Goal: Task Accomplishment & Management: Use online tool/utility

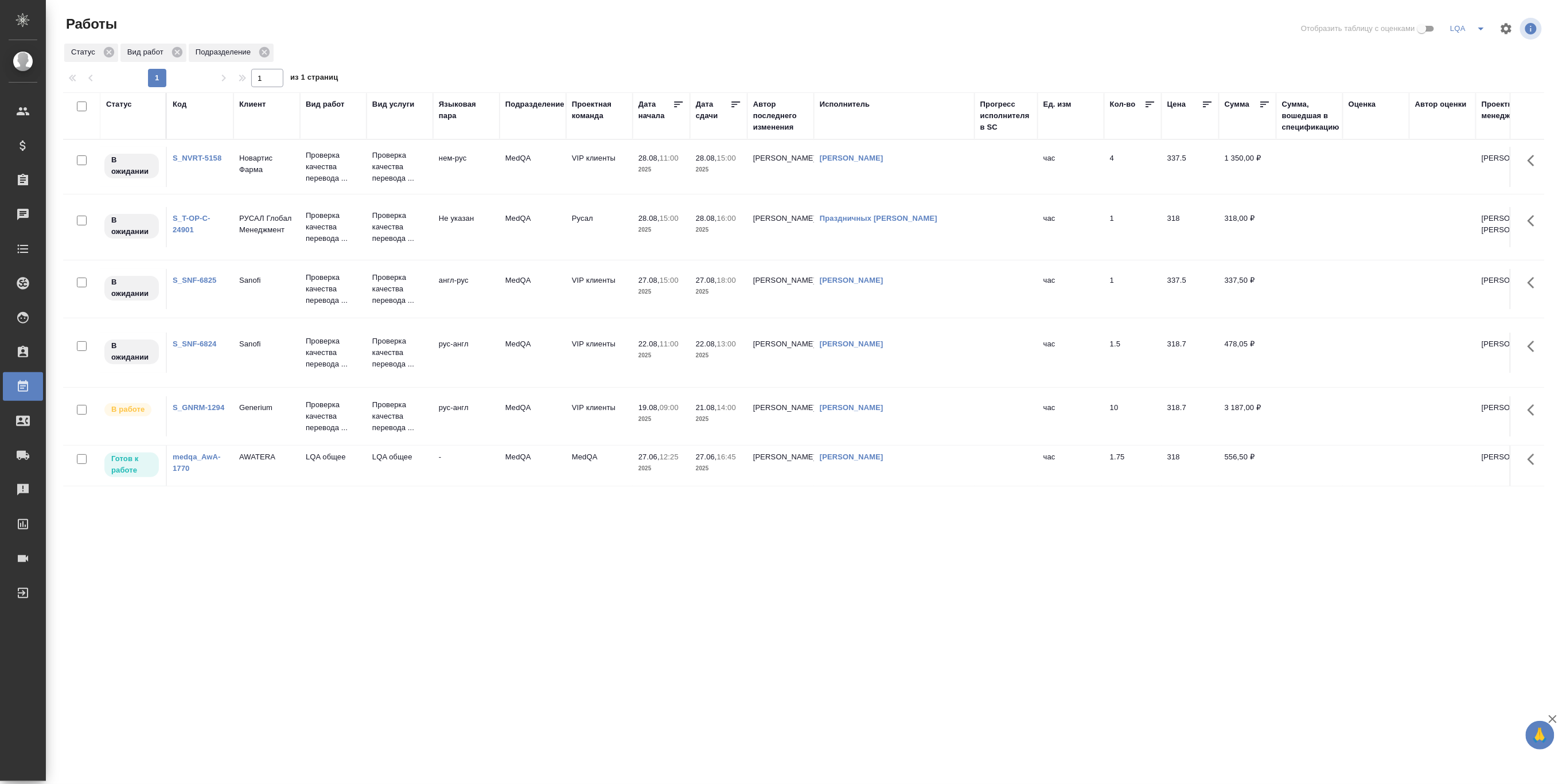
click at [247, 273] on td "Sanofi" at bounding box center [266, 289] width 67 height 40
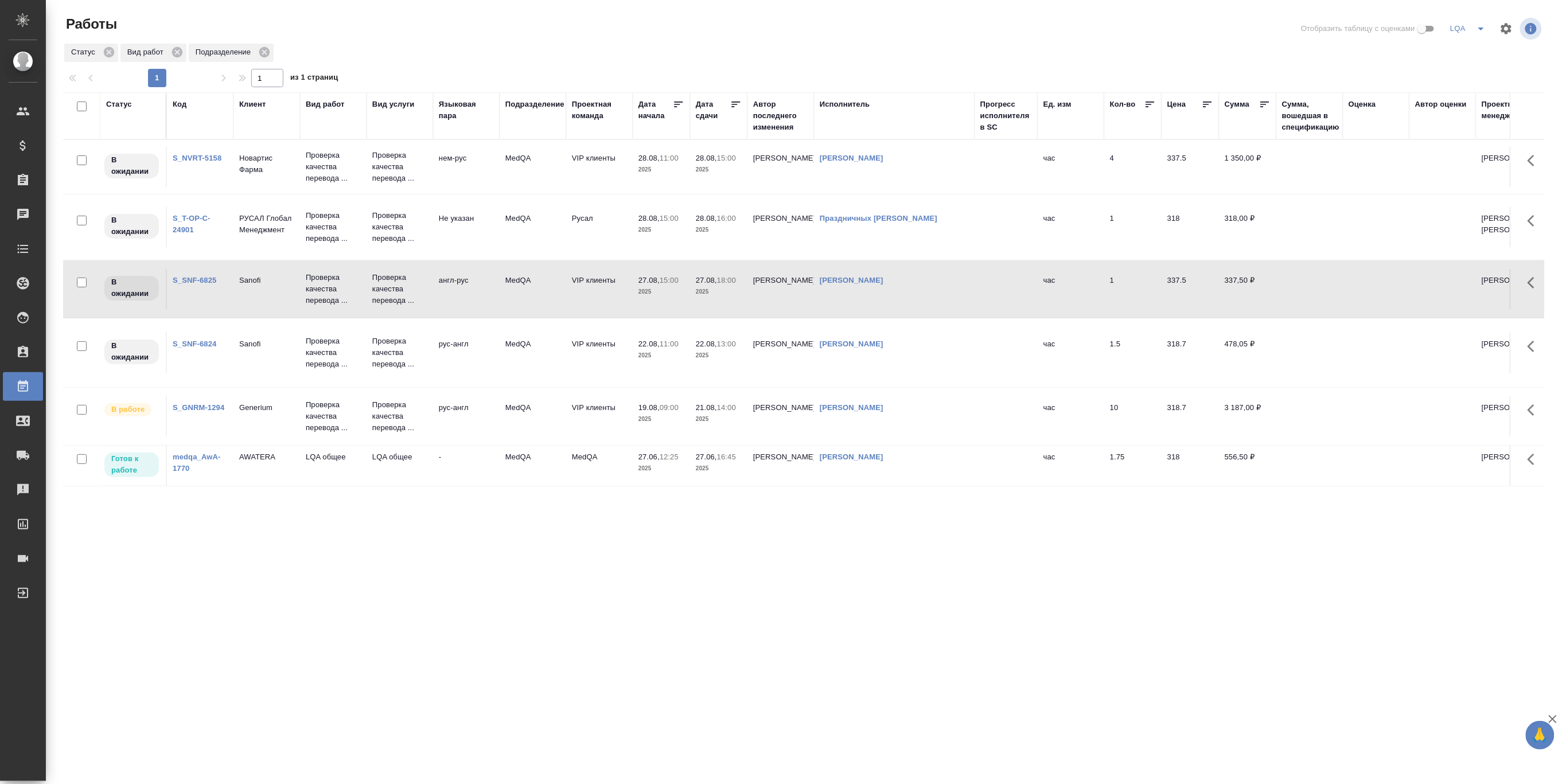
click at [247, 273] on td "Sanofi" at bounding box center [266, 289] width 67 height 40
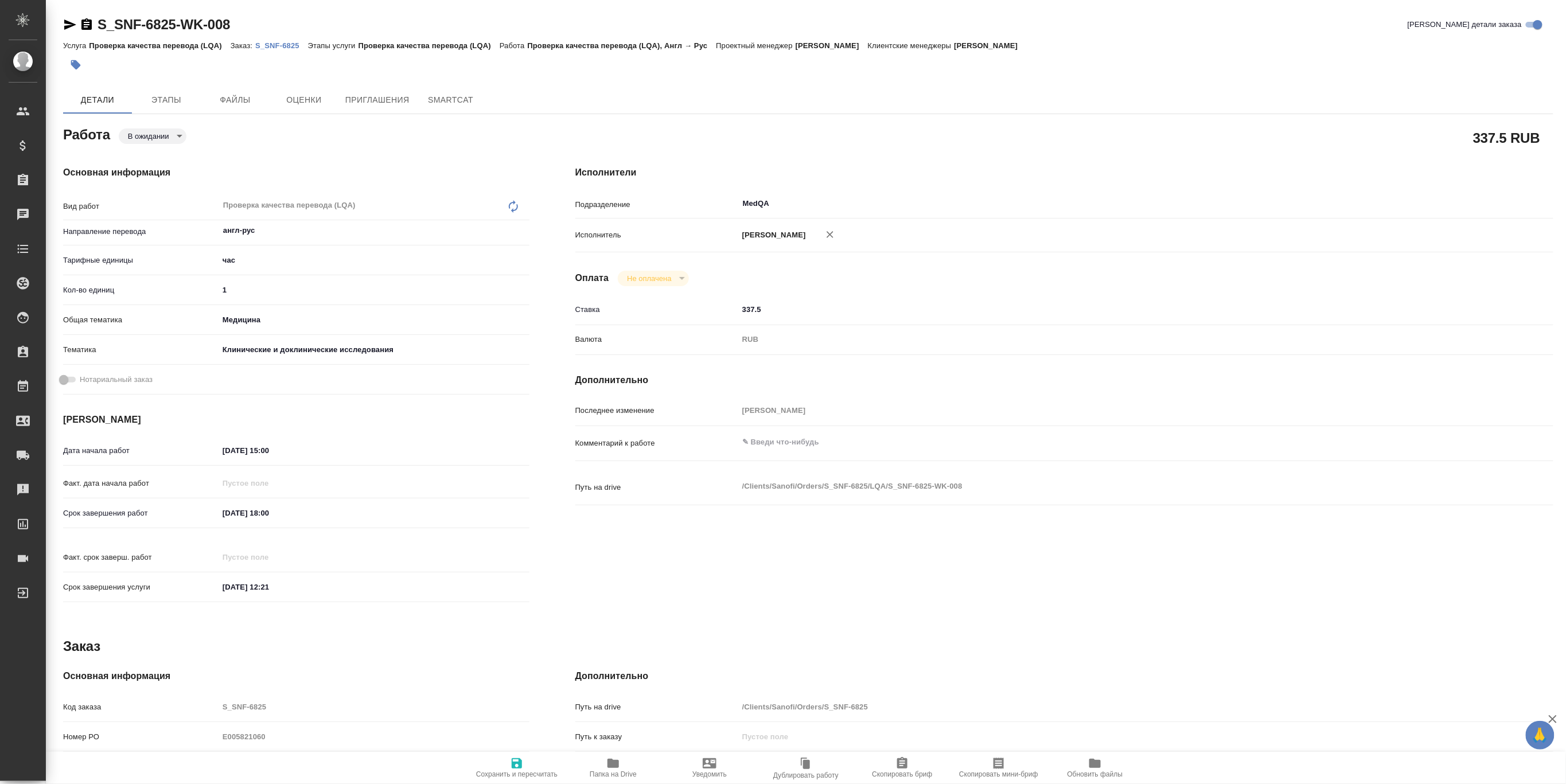
type textarea "x"
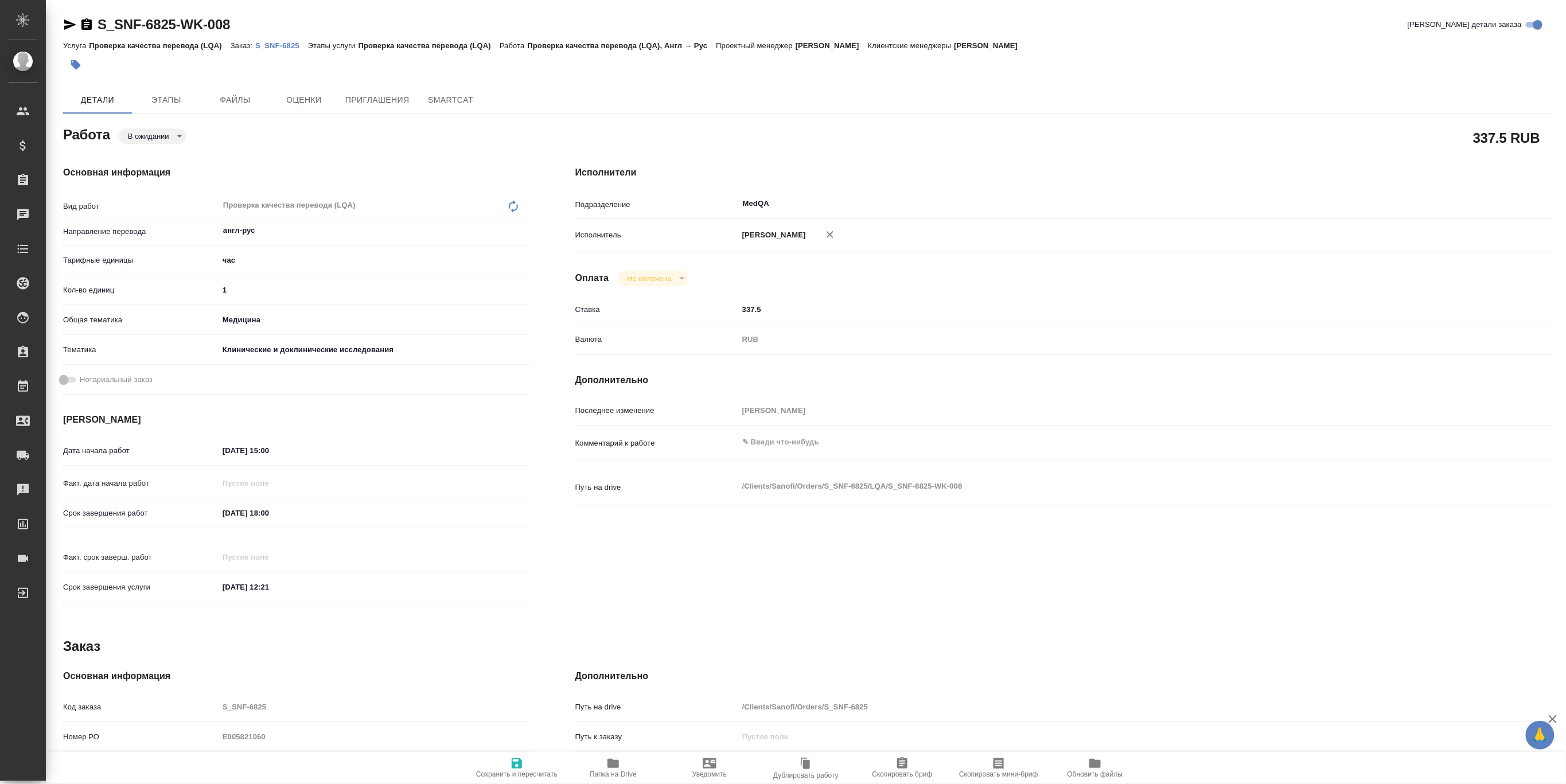
type textarea "x"
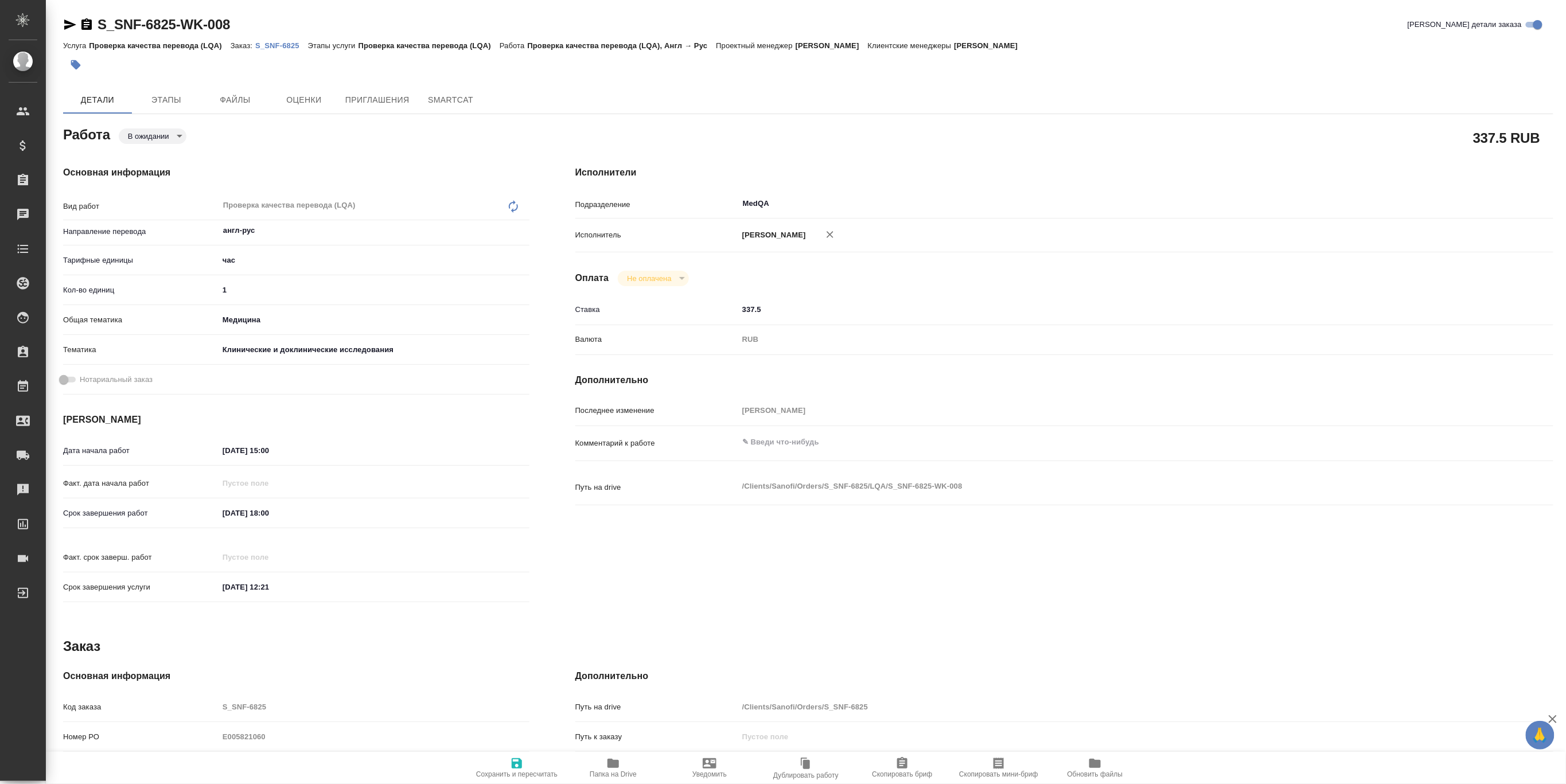
type textarea "x"
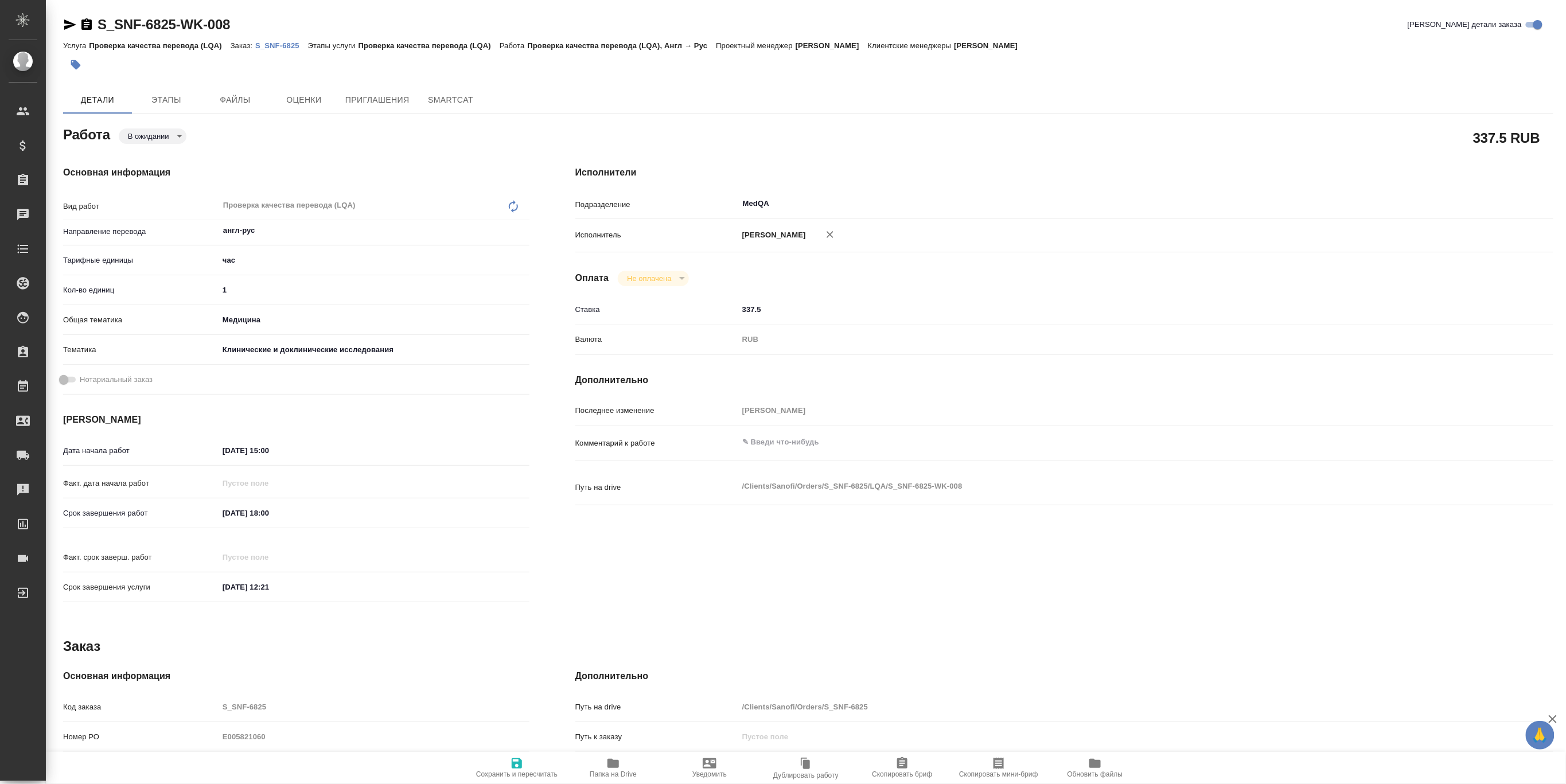
type textarea "x"
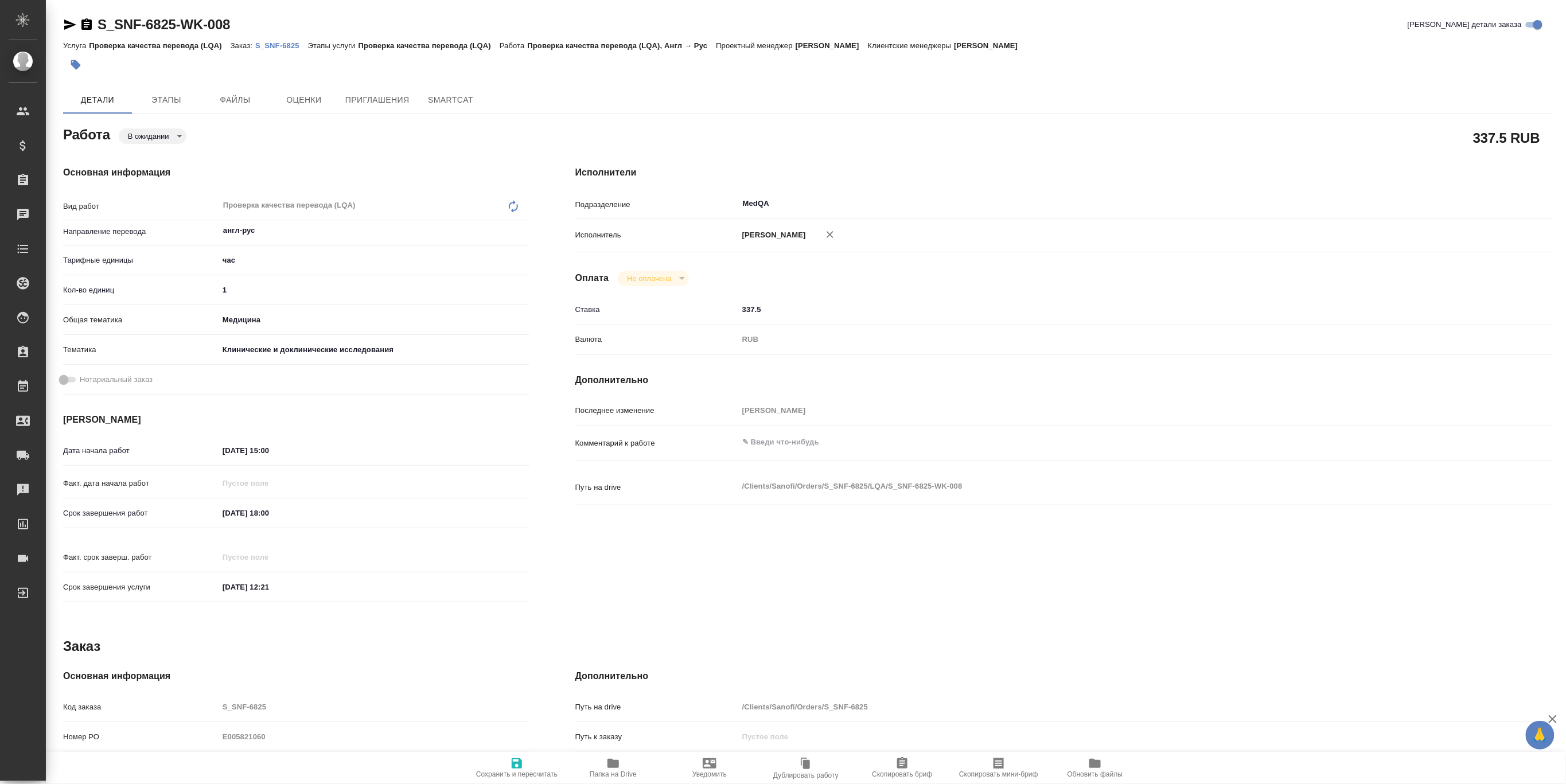
type textarea "x"
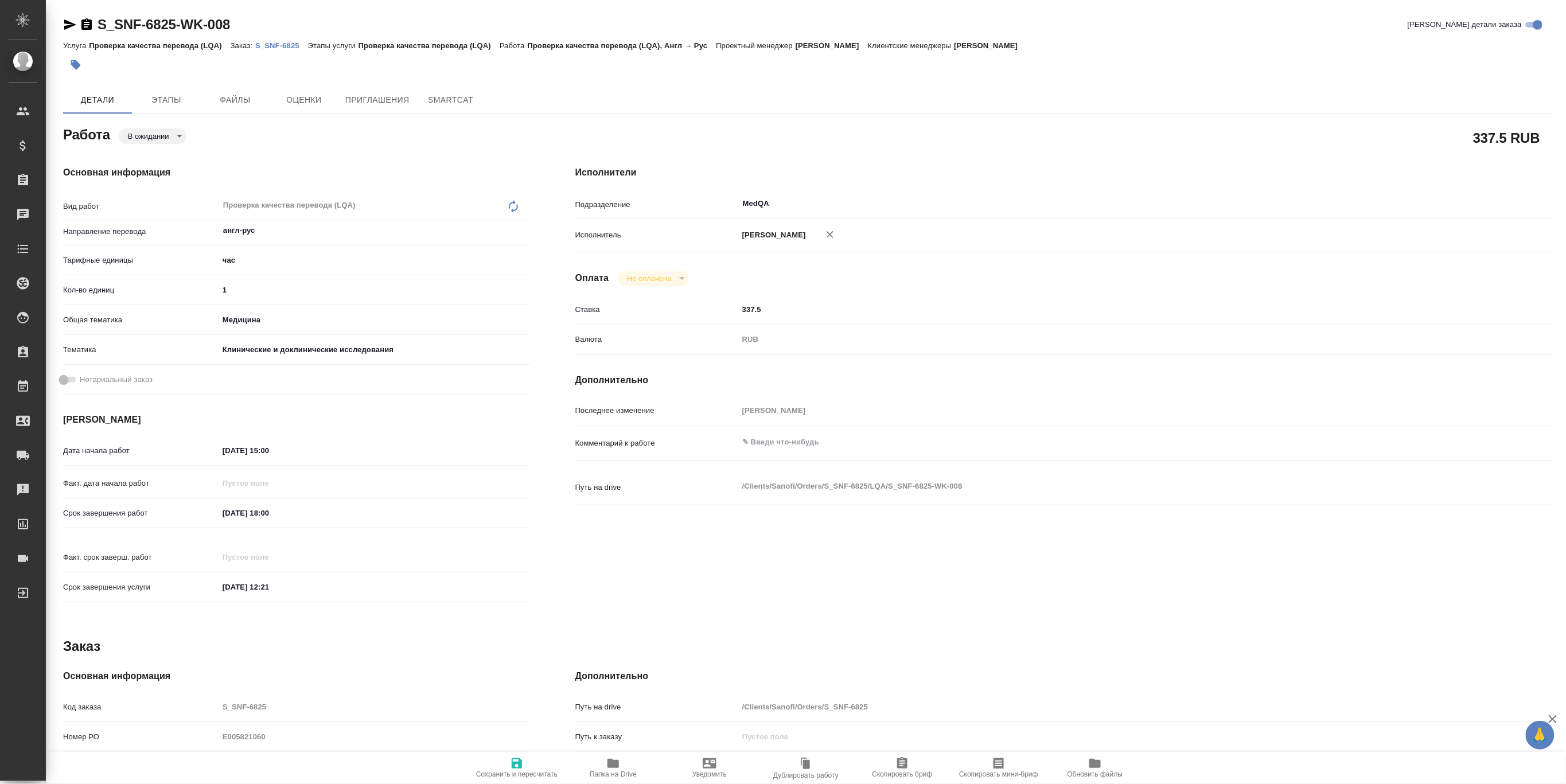
click at [293, 41] on p "S_SNF-6825" at bounding box center [282, 45] width 53 height 8
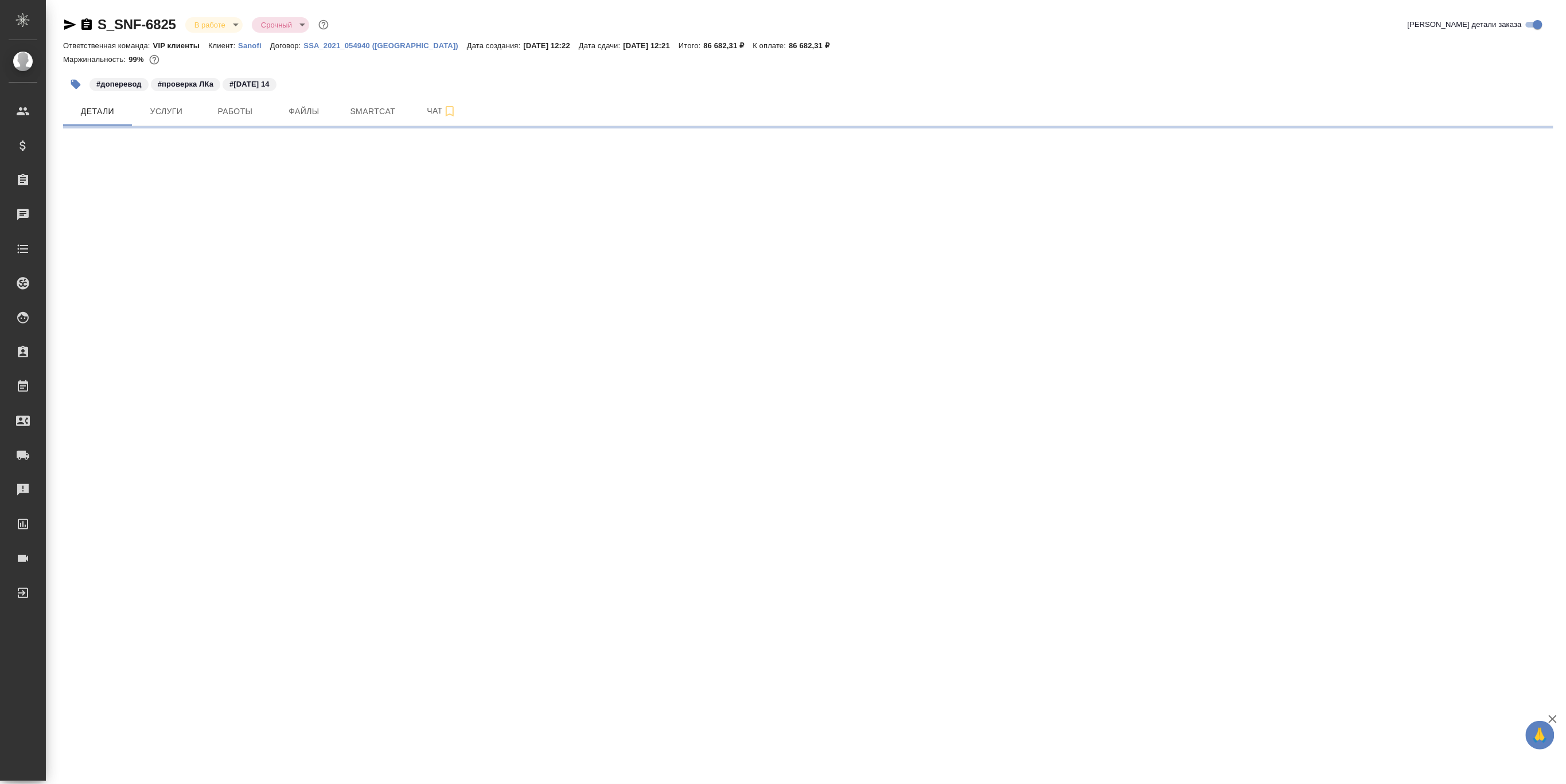
select select "RU"
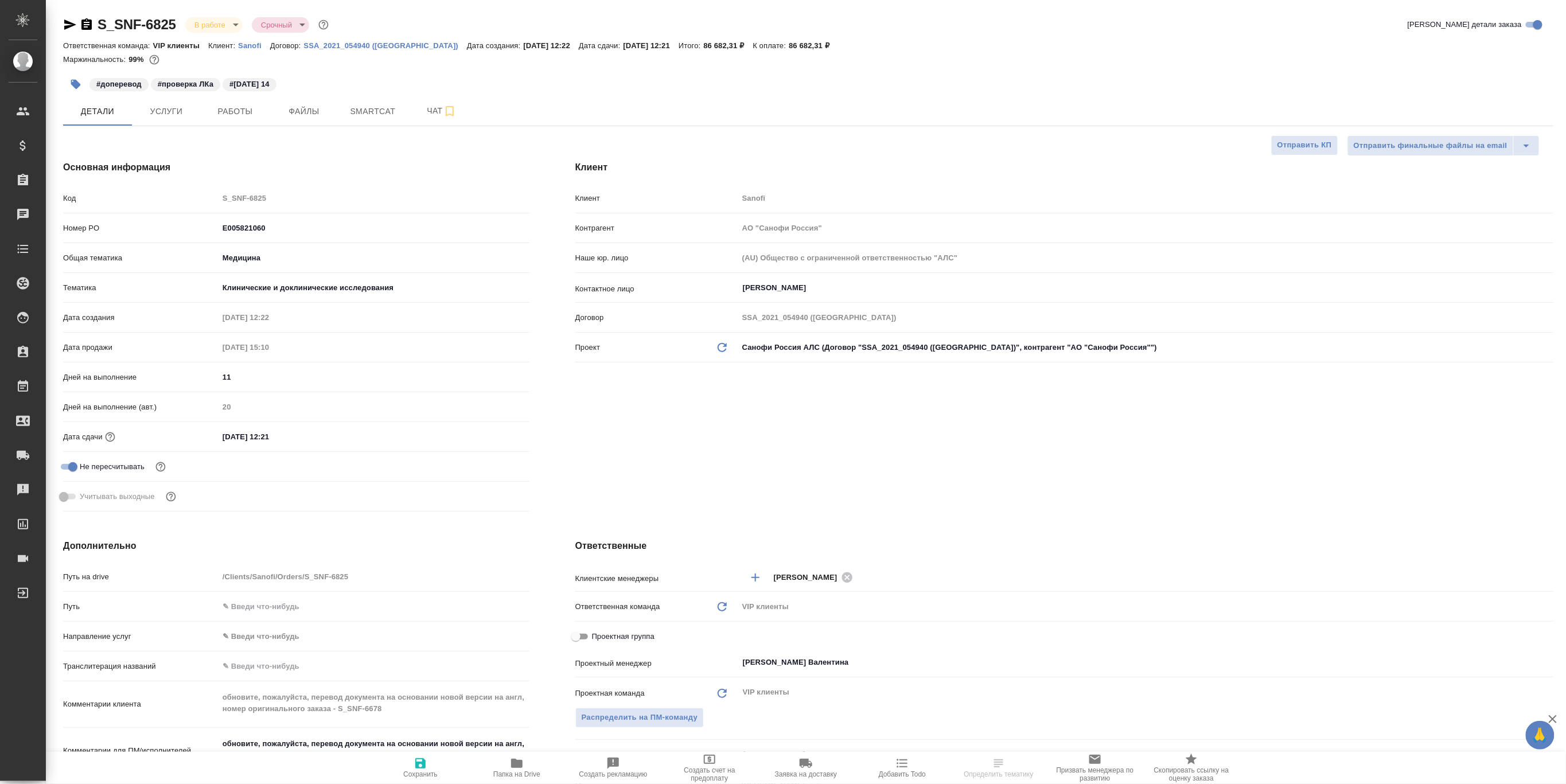
type textarea "x"
click at [232, 121] on button "Работы" at bounding box center [235, 111] width 69 height 28
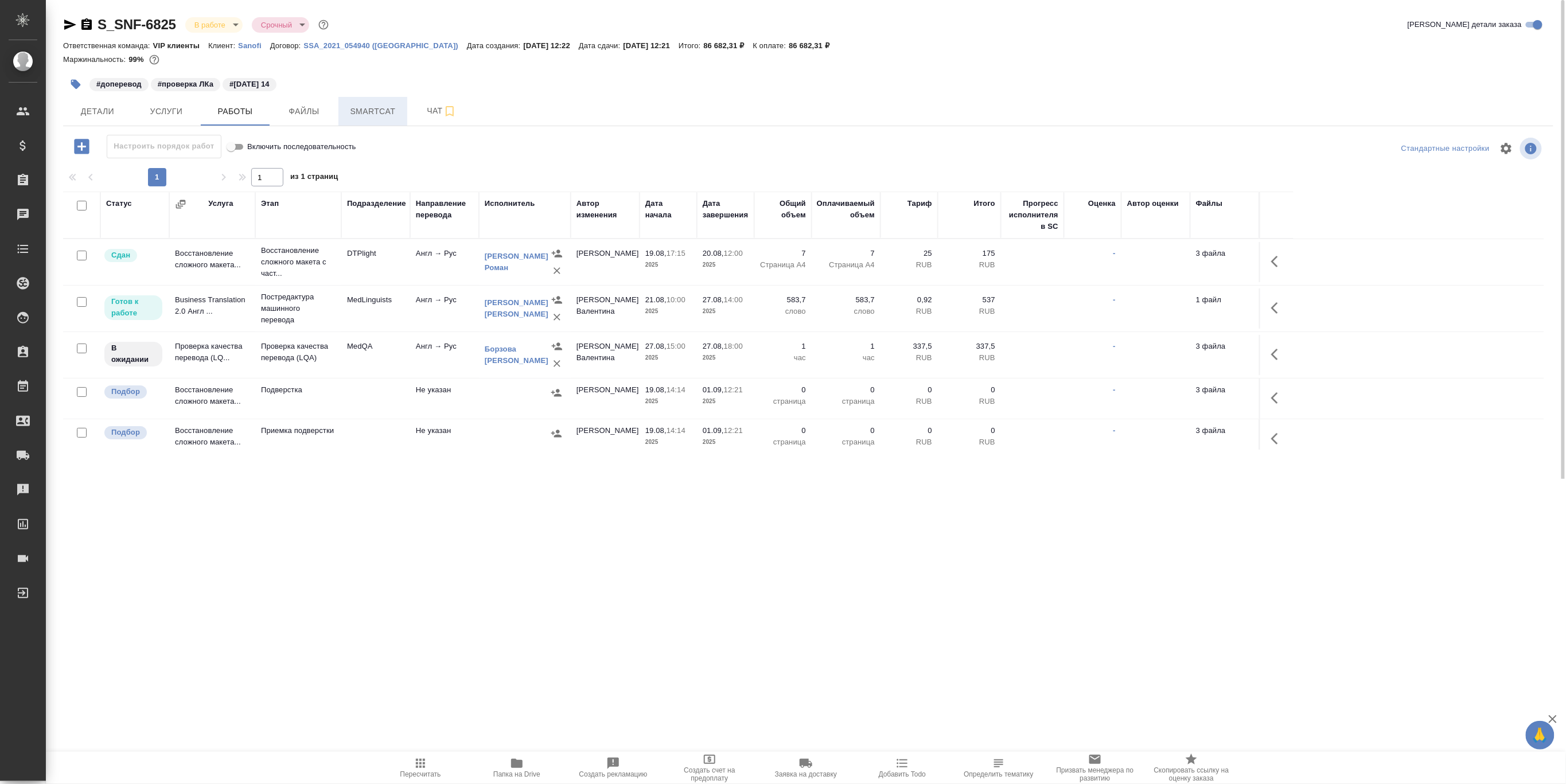
click at [378, 108] on span "Smartcat" at bounding box center [373, 111] width 55 height 15
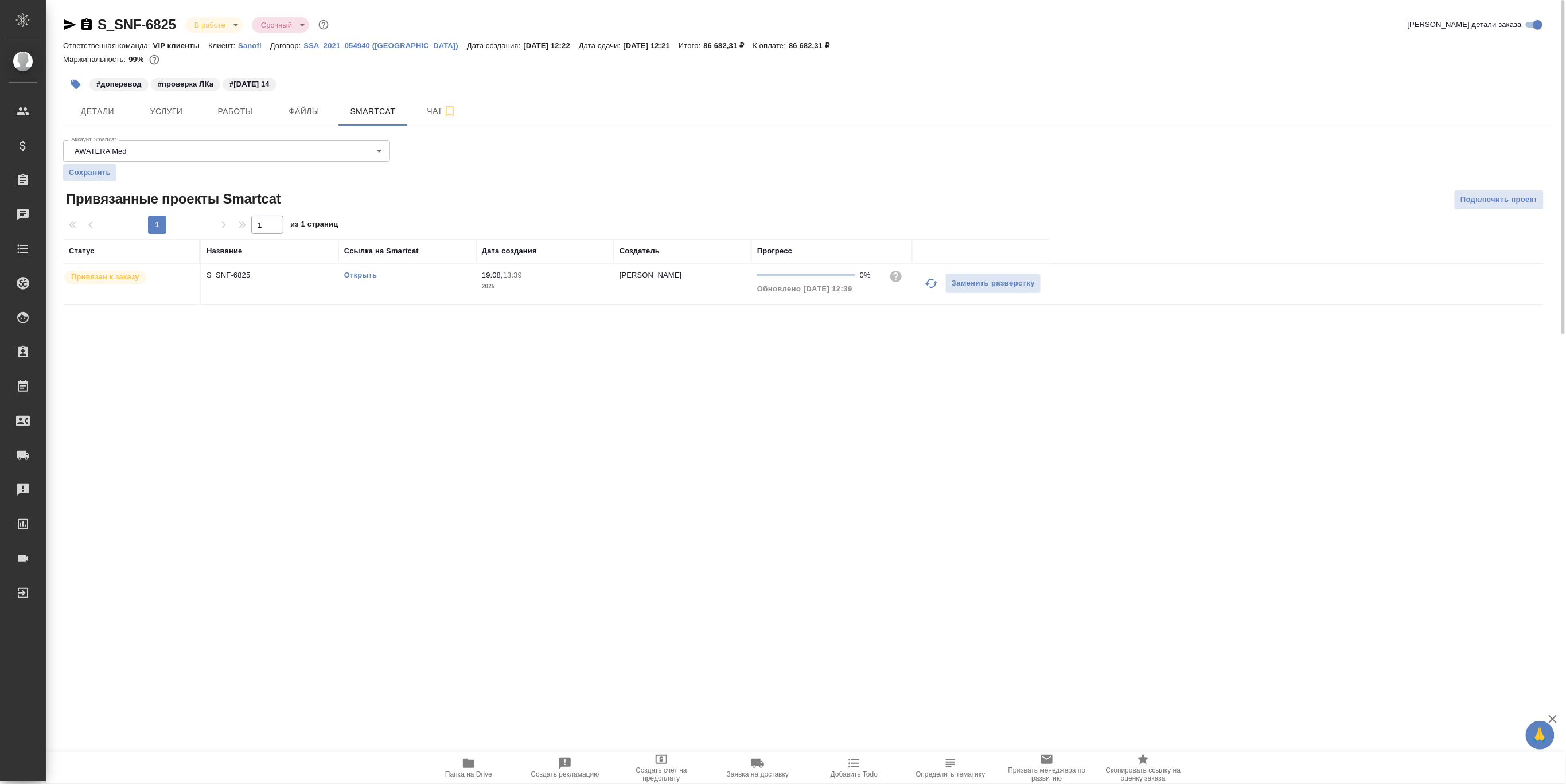
click at [347, 275] on link "Открыть" at bounding box center [360, 274] width 33 height 8
